Goal: Find specific page/section: Find specific page/section

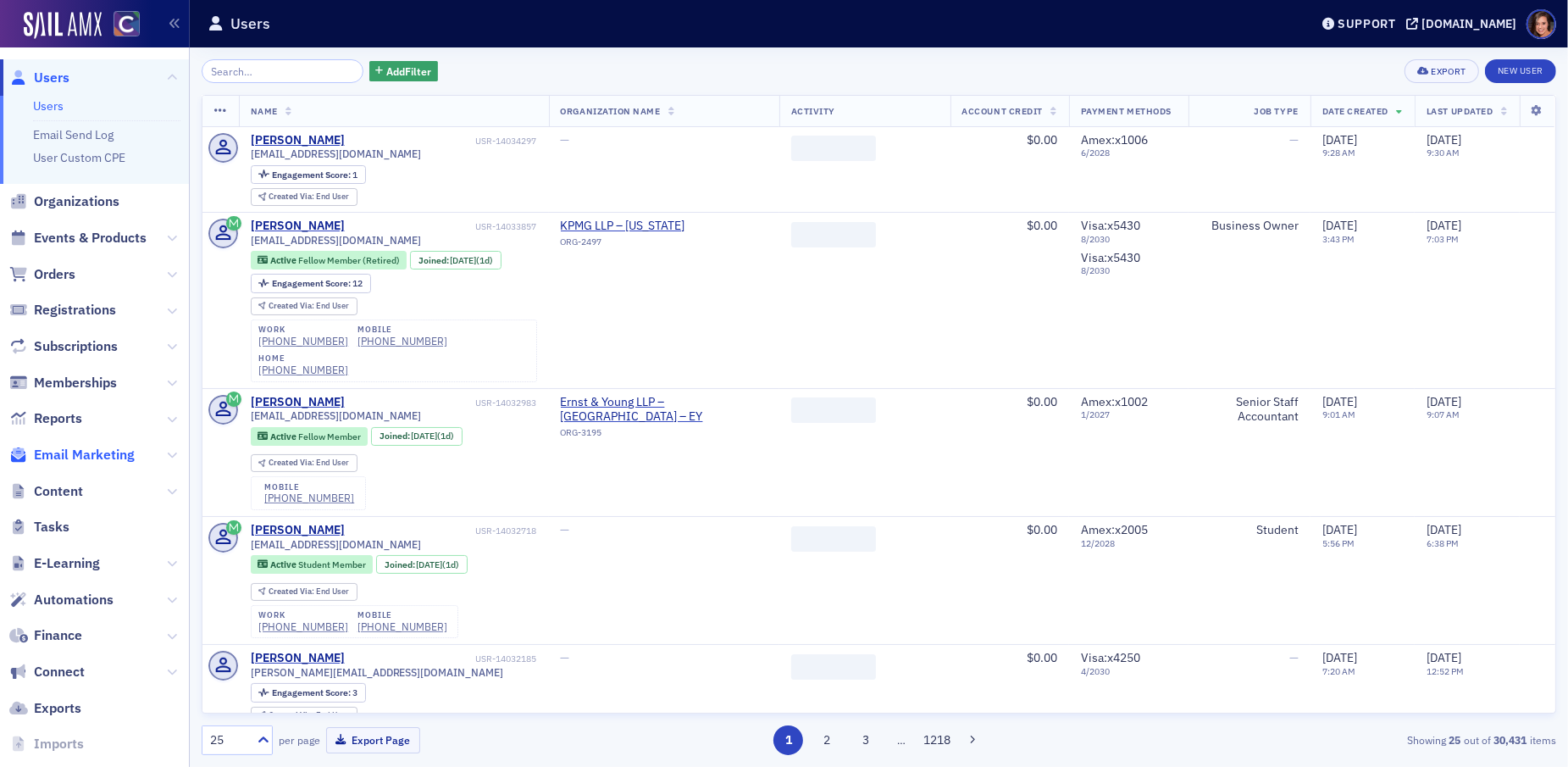
click at [70, 458] on span "Email Marketing" at bounding box center [84, 454] width 101 height 19
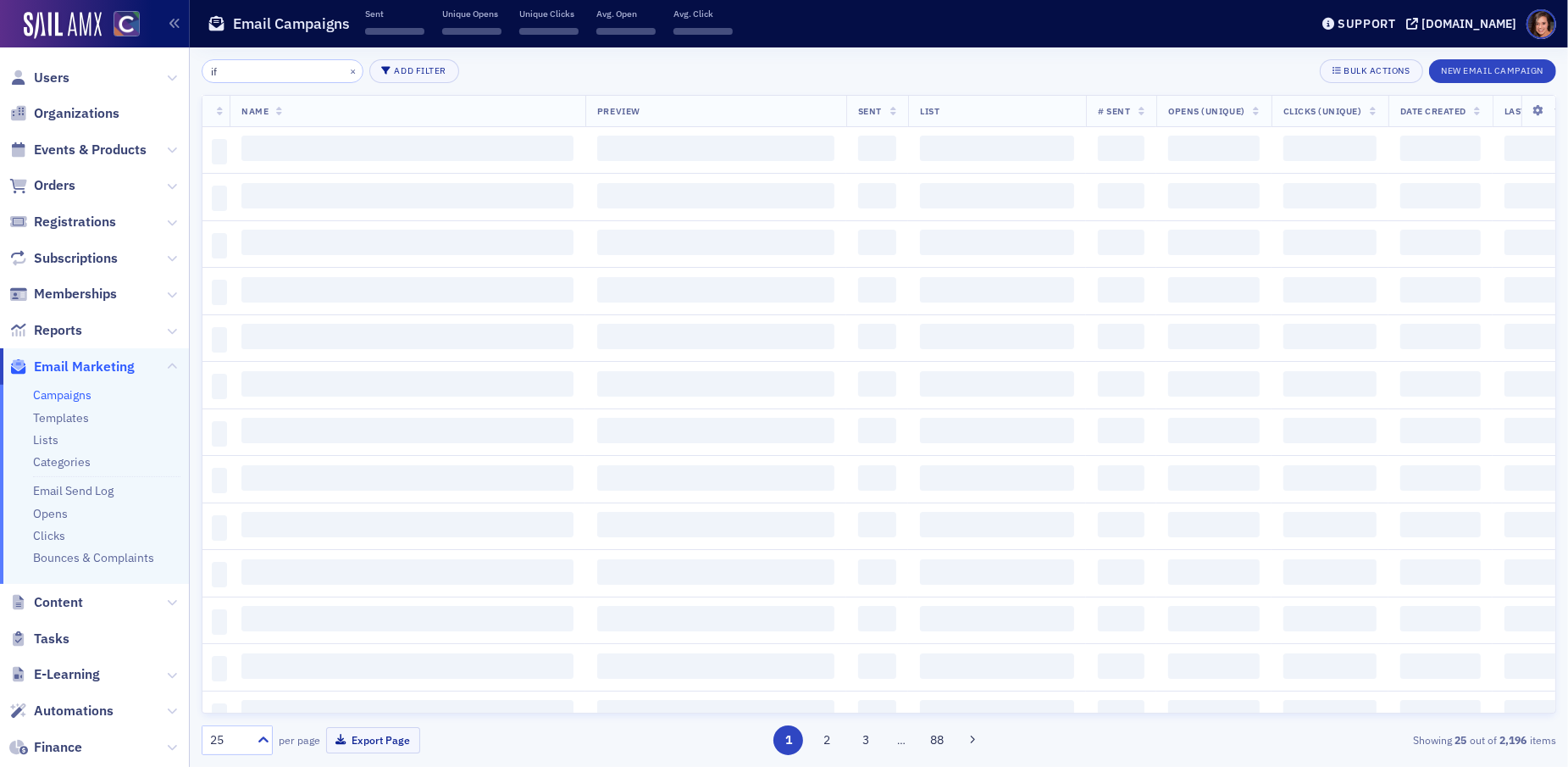
type input "i"
type input "f"
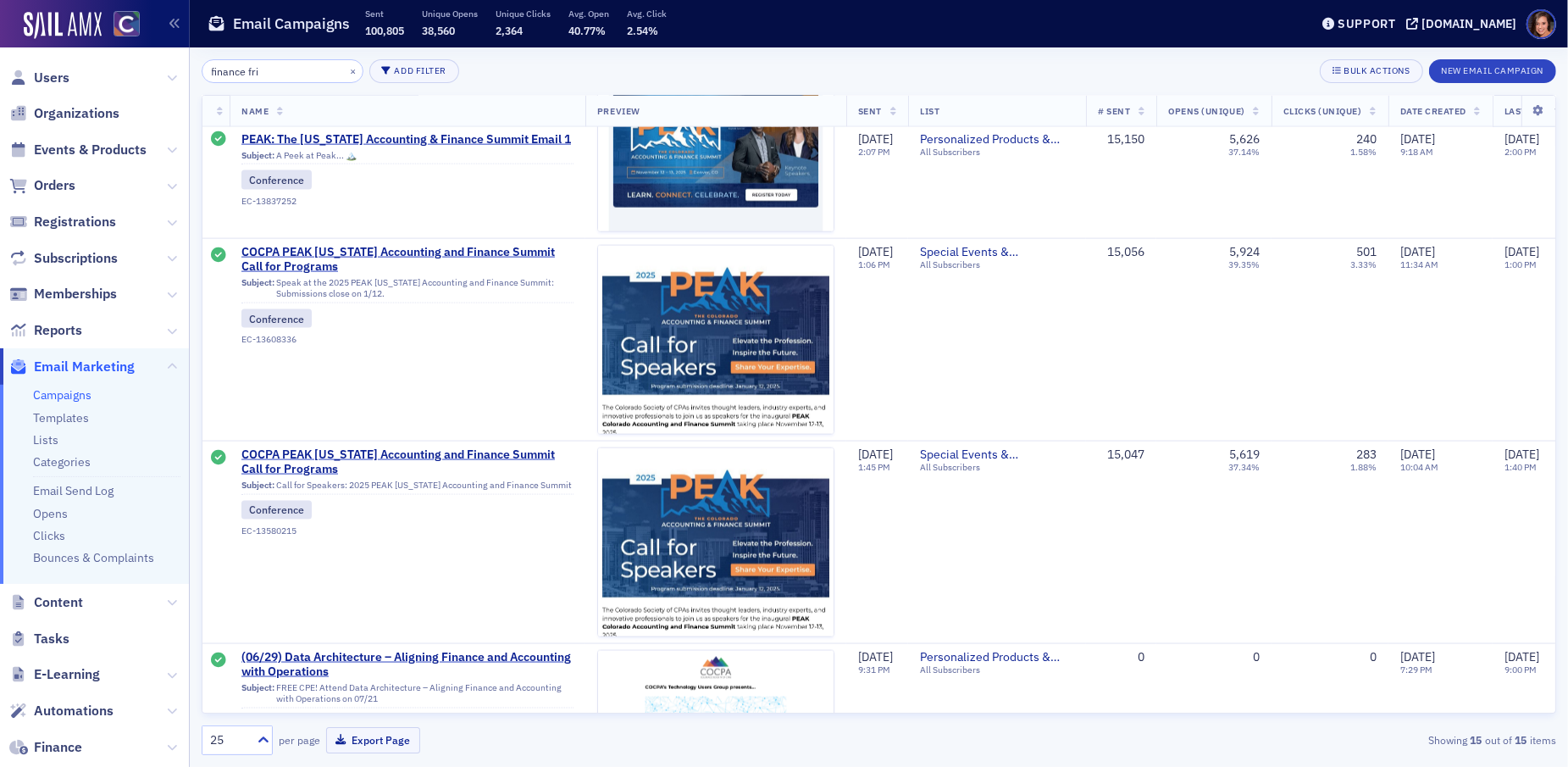
scroll to position [2434, 0]
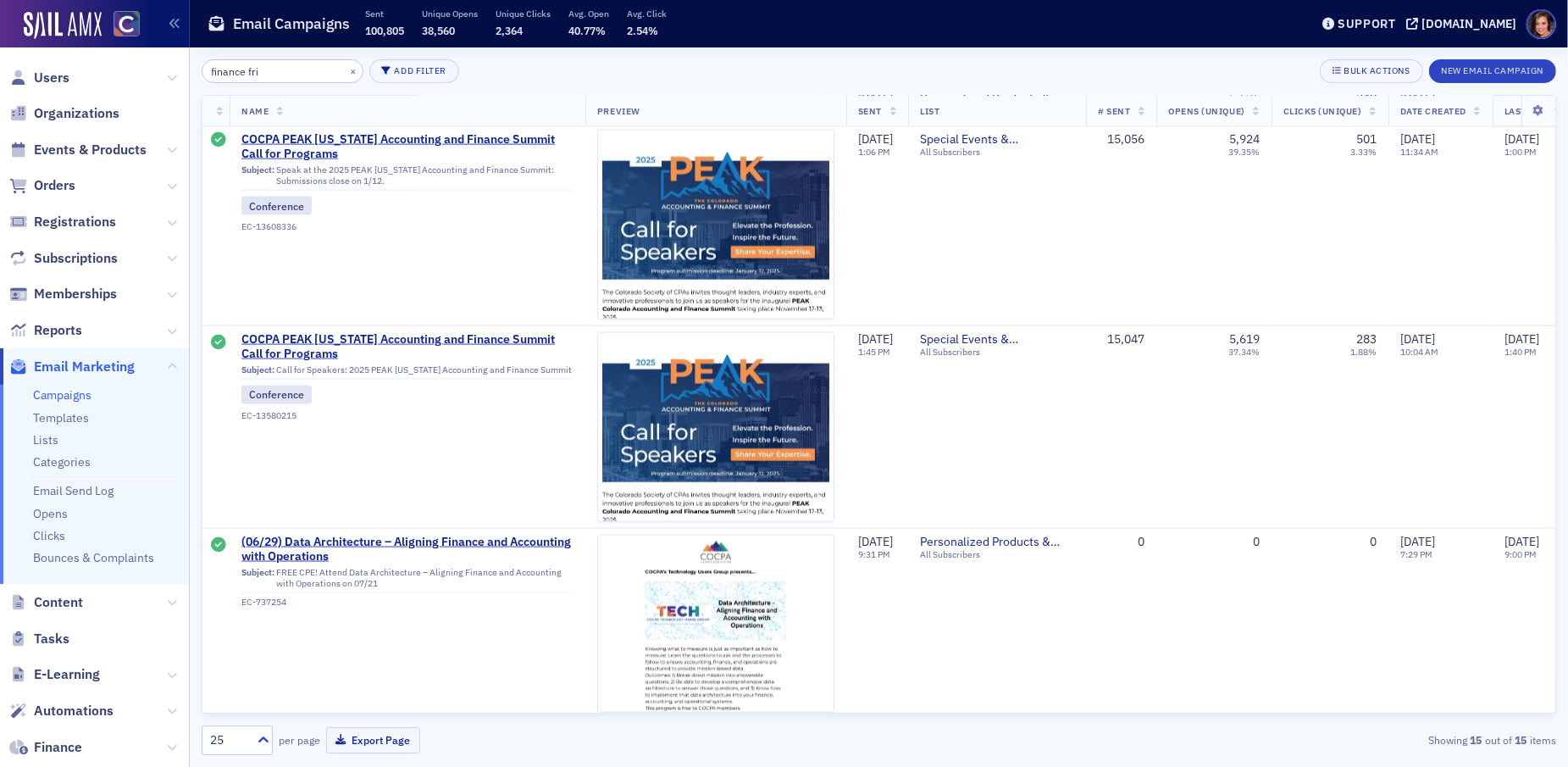
click at [262, 69] on input "finance fri" at bounding box center [282, 71] width 162 height 24
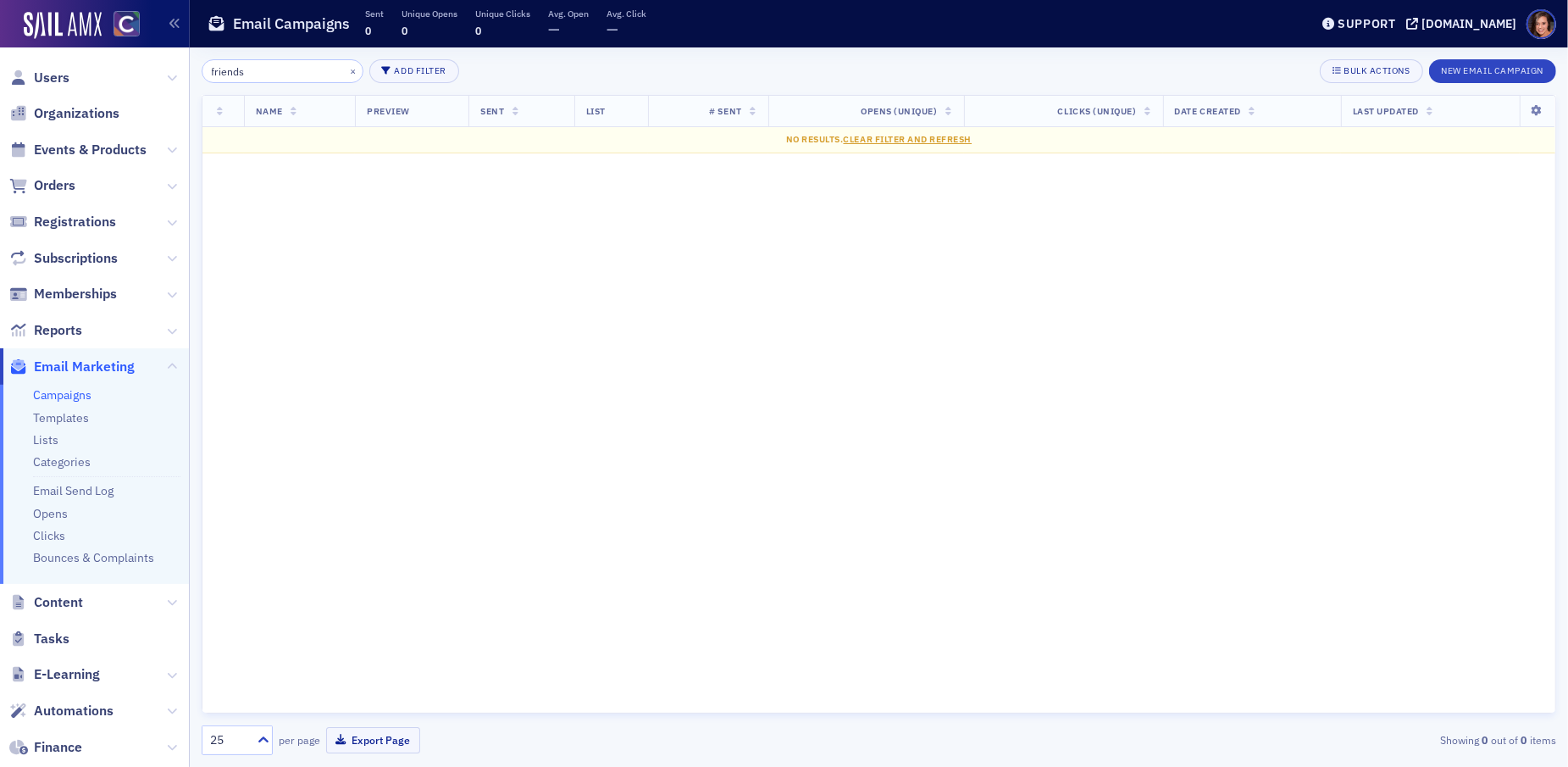
type input "friends"
click at [345, 69] on button "×" at bounding box center [352, 70] width 15 height 15
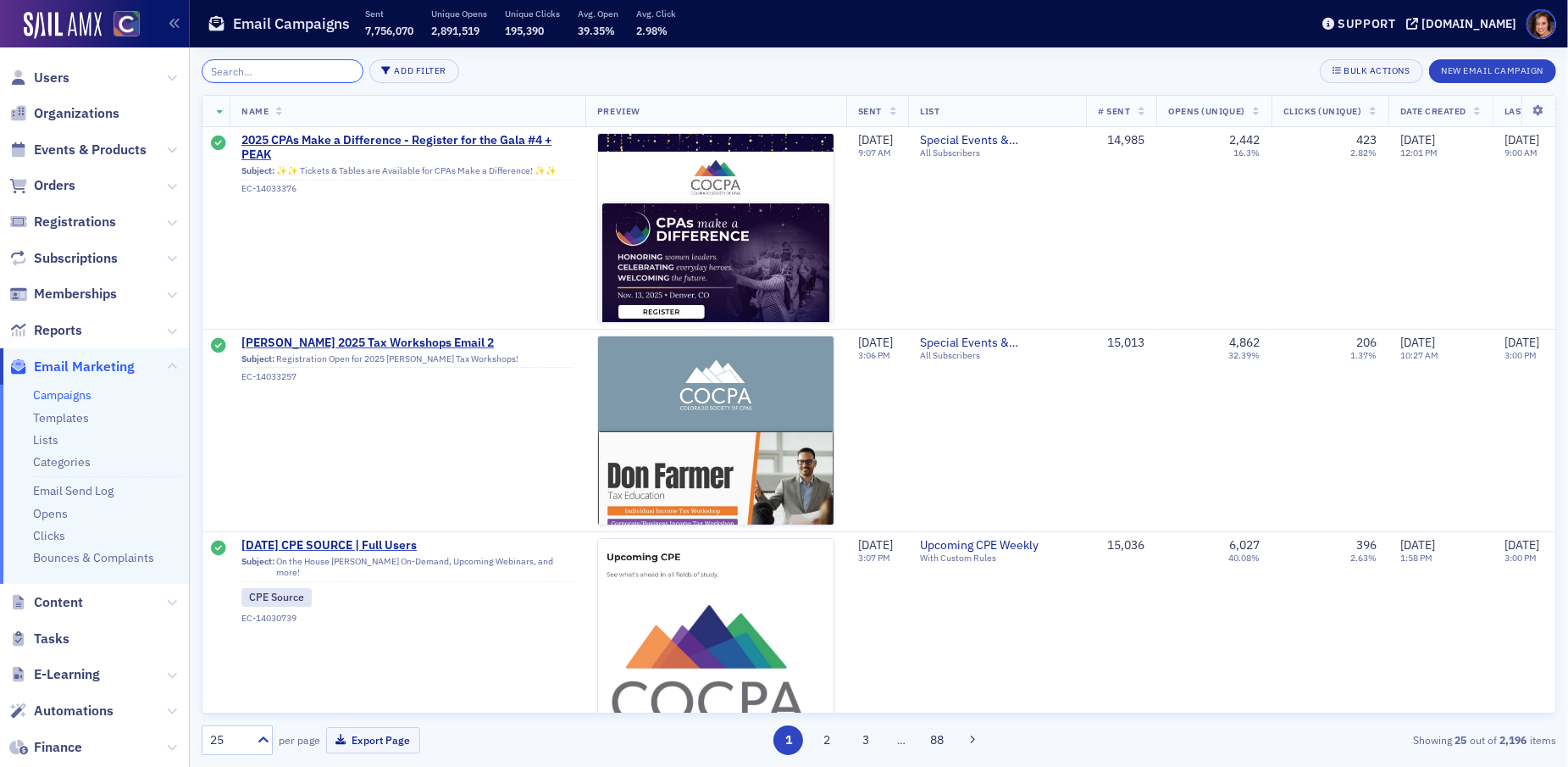
click at [265, 78] on input "search" at bounding box center [282, 71] width 162 height 24
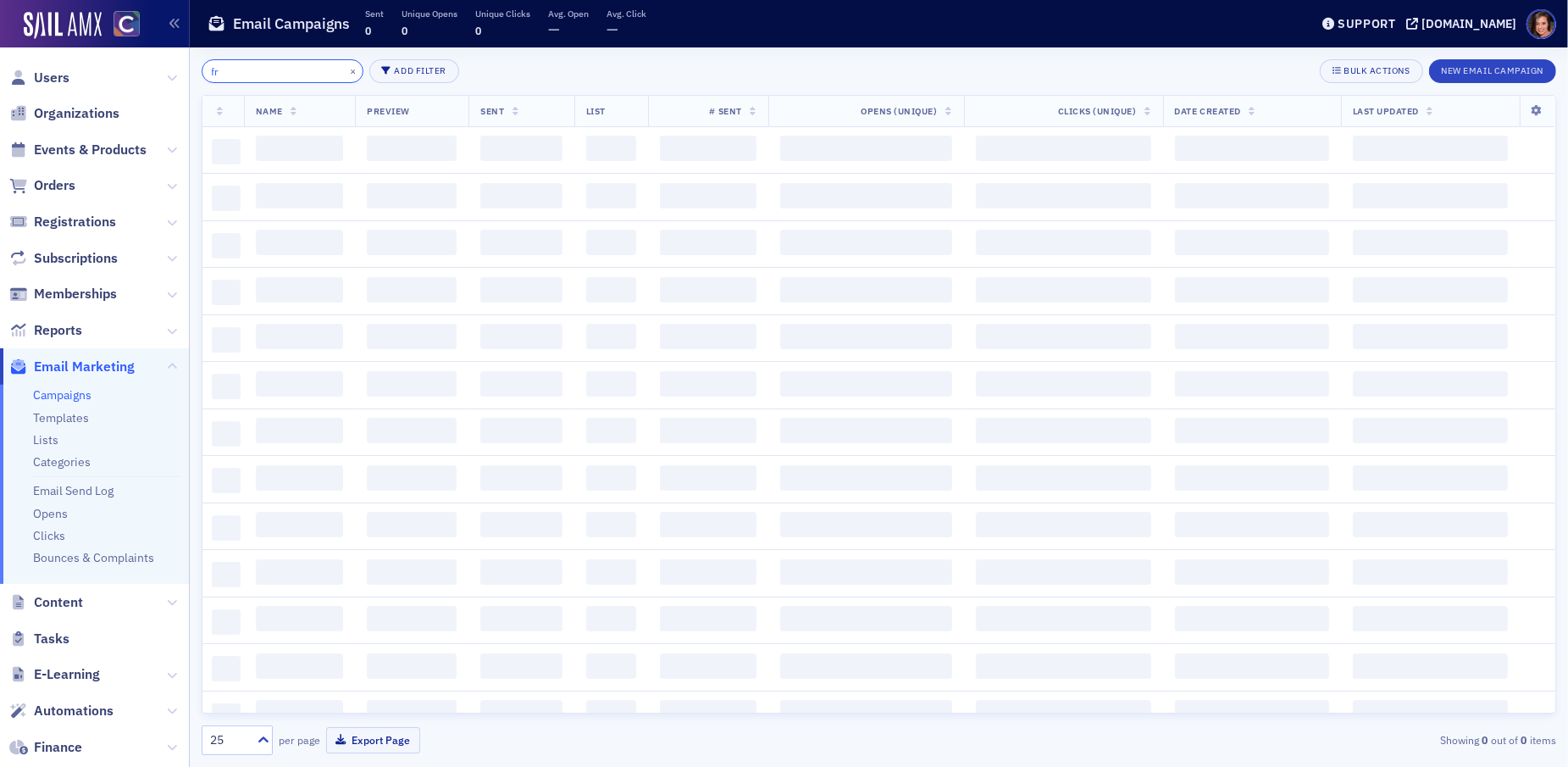
type input "f"
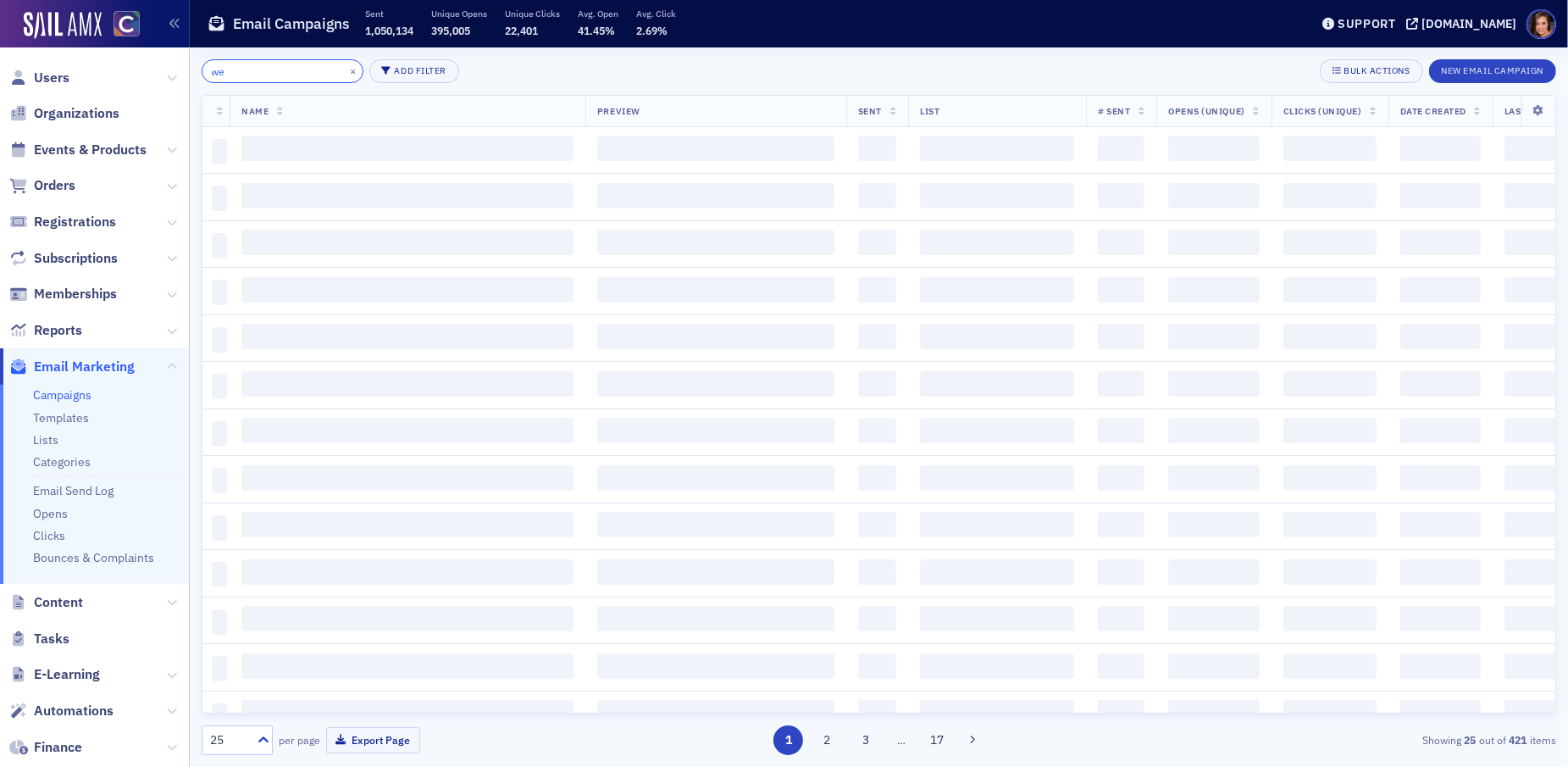
type input "w"
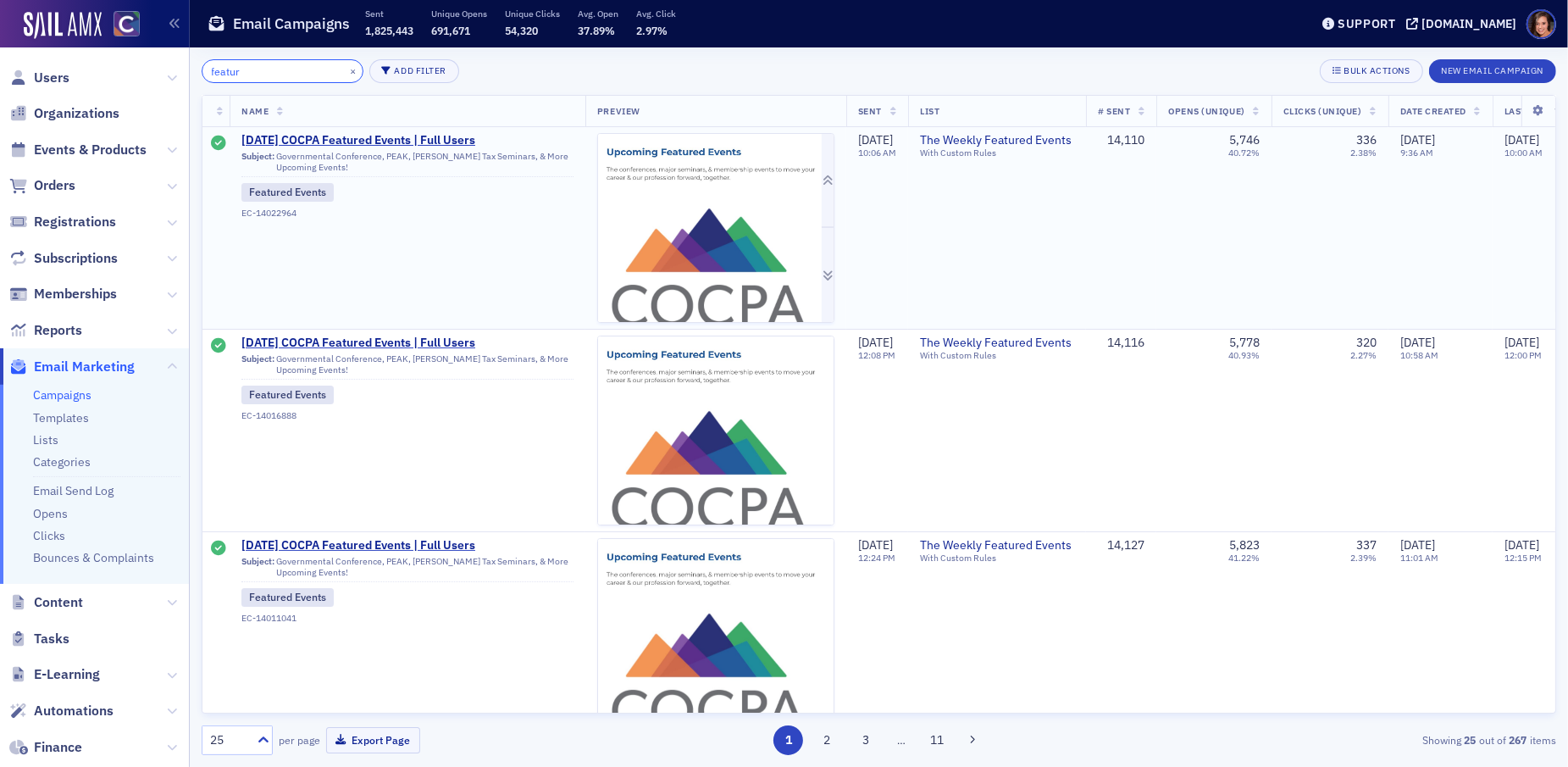
type input "featur"
